Goal: Find specific page/section: Find specific page/section

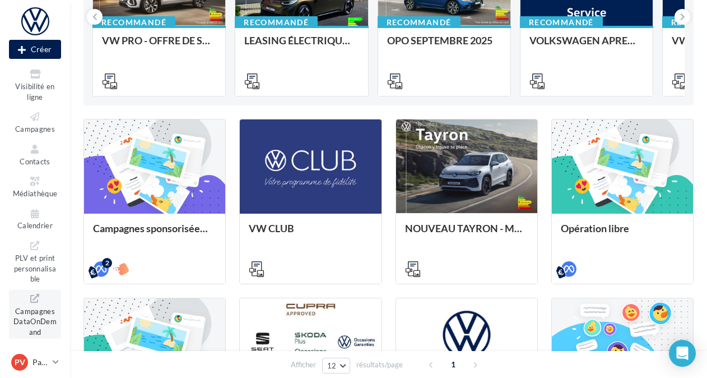
scroll to position [224, 0]
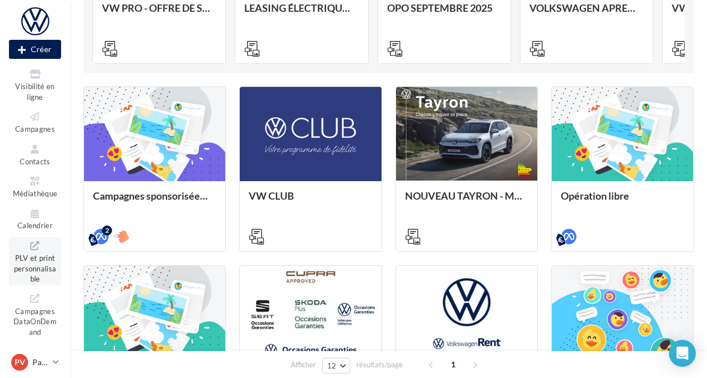
click at [22, 261] on span "PLV et print personnalisable" at bounding box center [35, 267] width 43 height 32
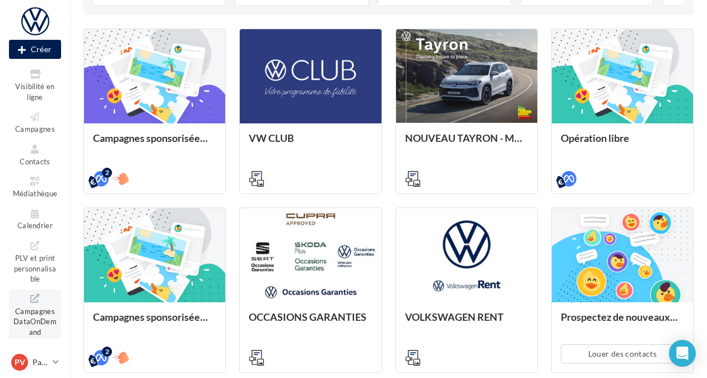
scroll to position [369, 0]
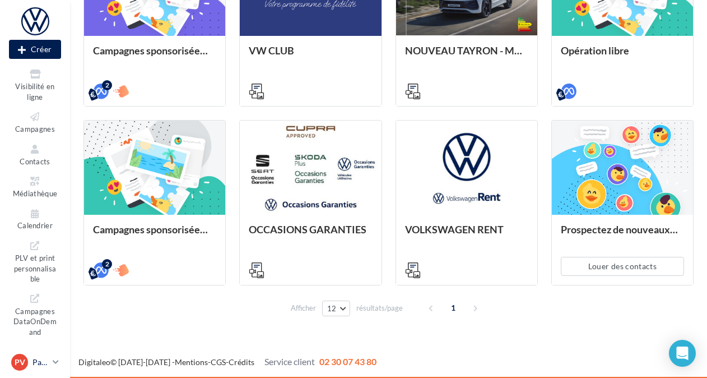
click at [22, 364] on span "PV" at bounding box center [20, 361] width 11 height 11
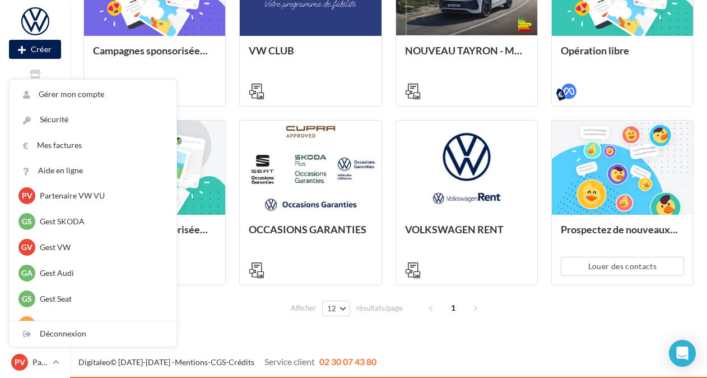
scroll to position [206, 0]
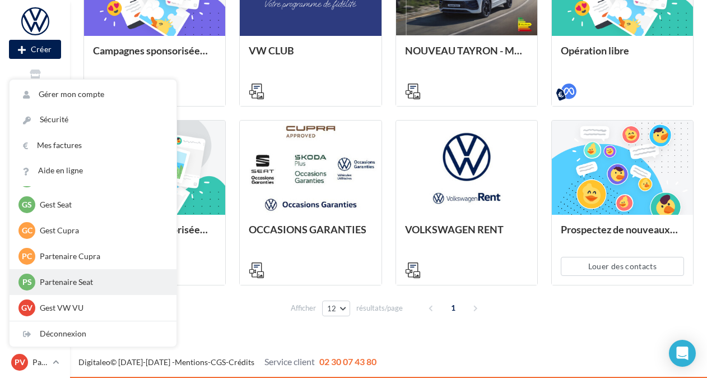
click at [75, 289] on div "PS Partenaire Seat Virginie.Batmalle_userseat" at bounding box center [92, 281] width 149 height 17
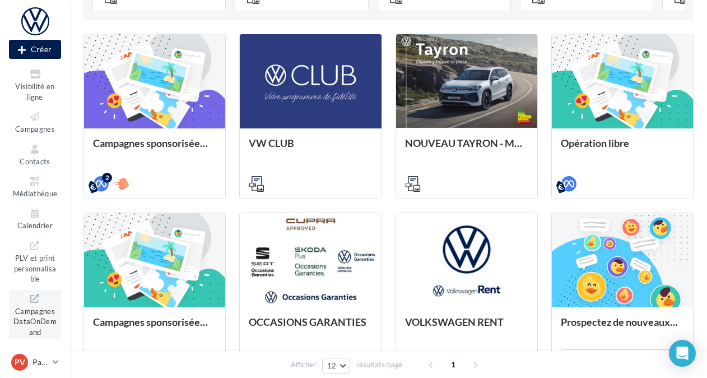
scroll to position [369, 0]
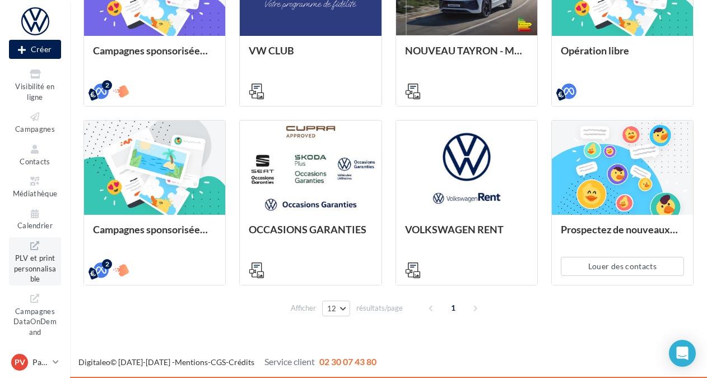
click at [19, 268] on span "PLV et print personnalisable" at bounding box center [35, 267] width 43 height 32
click at [27, 359] on div "PV" at bounding box center [19, 362] width 17 height 17
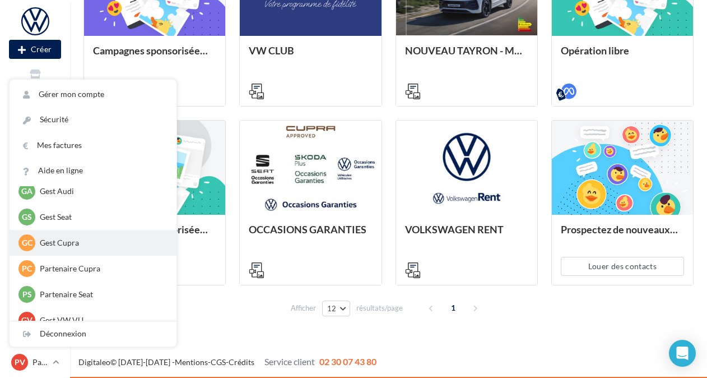
scroll to position [206, 0]
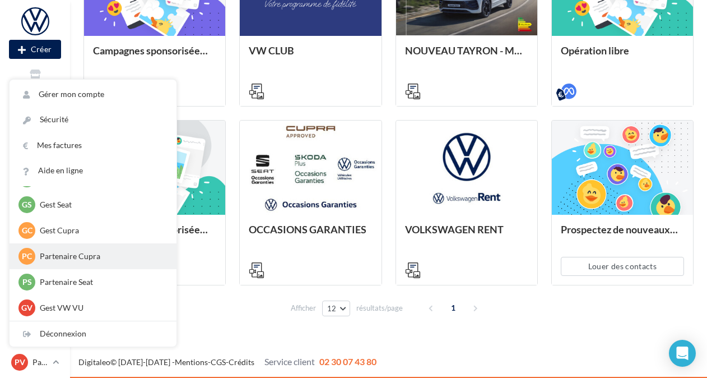
click at [44, 262] on div "PC Partenaire Cupra Virginie.Batmalle_usercupra" at bounding box center [92, 256] width 149 height 17
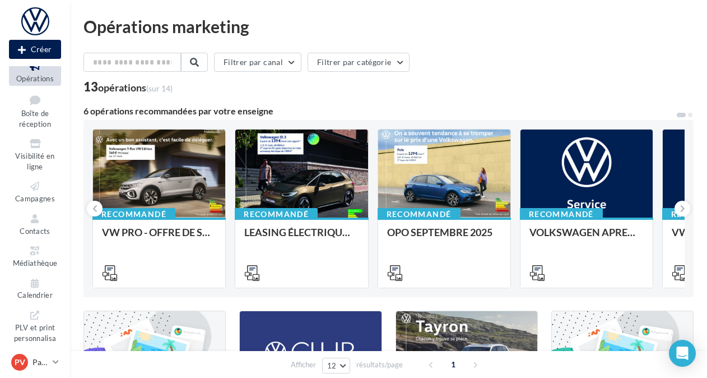
scroll to position [110, 0]
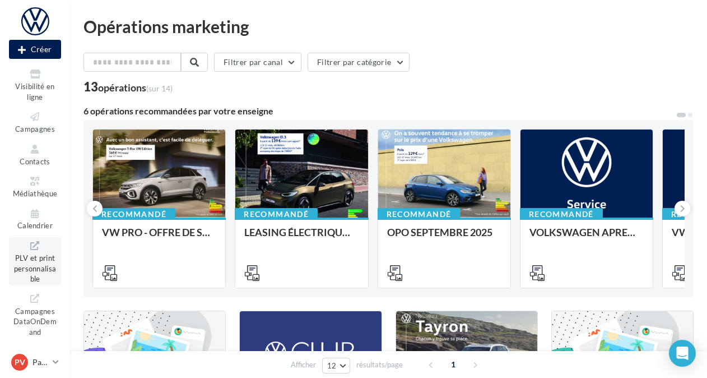
click at [30, 258] on span "PLV et print personnalisable" at bounding box center [35, 267] width 43 height 32
click at [24, 361] on span "PV" at bounding box center [20, 361] width 11 height 11
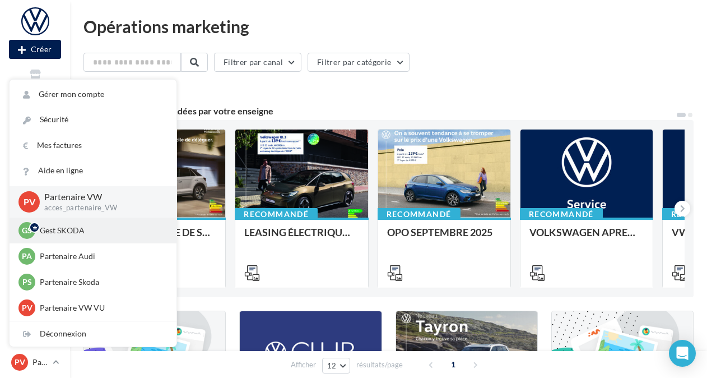
click at [58, 232] on p "Gest SKODA" at bounding box center [101, 230] width 123 height 11
